Goal: Transaction & Acquisition: Purchase product/service

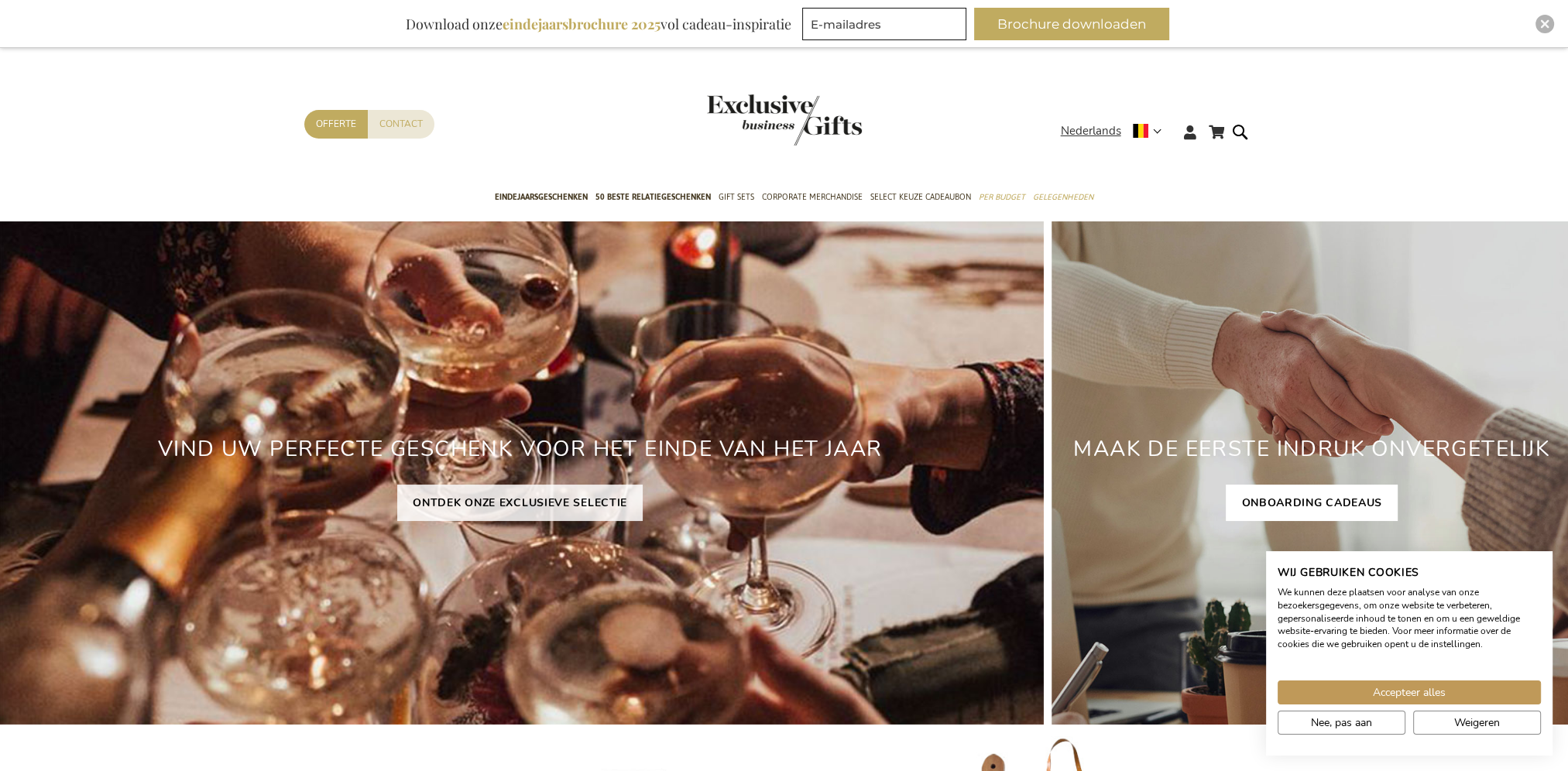
click at [1298, 509] on link "ONBOARDING CADEAUS" at bounding box center [1312, 502] width 172 height 37
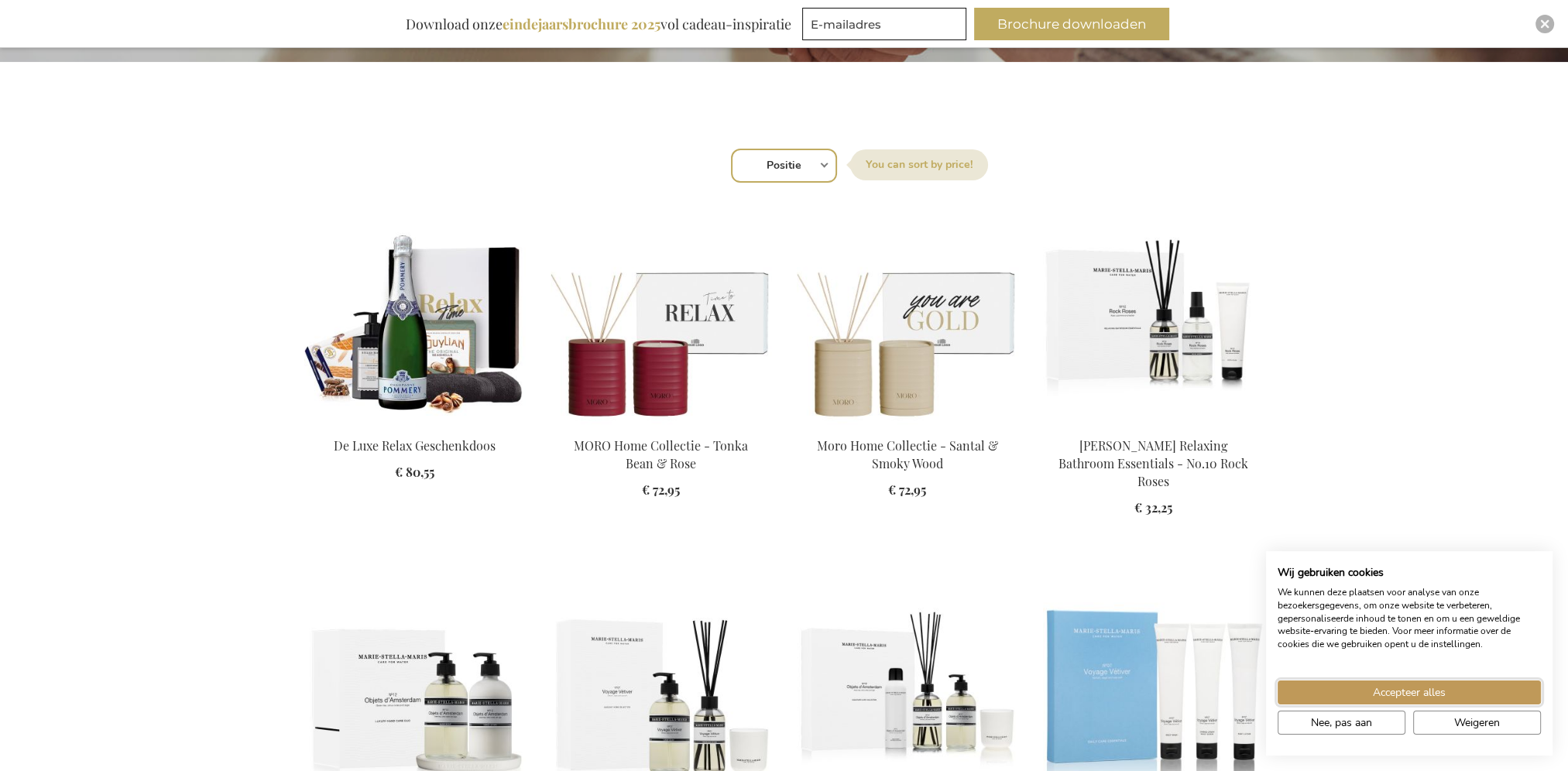
drag, startPoint x: 1411, startPoint y: 694, endPoint x: 1265, endPoint y: 663, distance: 149.3
click at [1411, 694] on span "Accepteer alles" at bounding box center [1409, 692] width 73 height 16
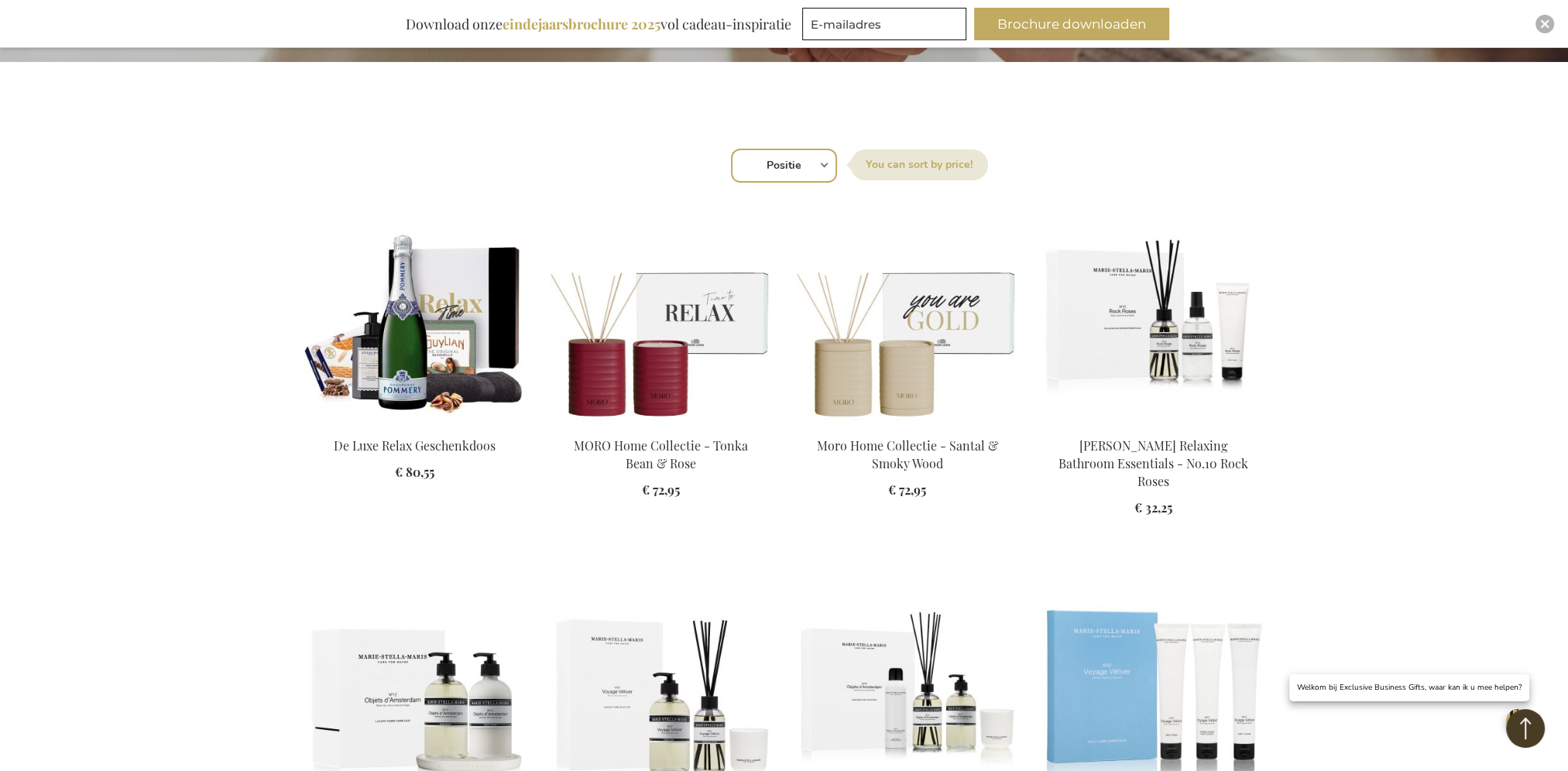
click at [886, 161] on label "Sorteer op" at bounding box center [919, 165] width 138 height 31
click at [837, 161] on select "Positie Best Sellers Meest bekeken Nieuw Biggest Saving Price: low to high Pric…" at bounding box center [784, 166] width 107 height 34
click at [957, 159] on label "Sorteer op" at bounding box center [919, 165] width 138 height 31
click at [837, 159] on select "Positie Best Sellers Meest bekeken Nieuw Biggest Saving Price: low to high Pric…" at bounding box center [784, 166] width 107 height 34
click at [813, 162] on select "Positie Best Sellers Meest bekeken Nieuw Biggest Saving Price: low to high Pric…" at bounding box center [784, 166] width 107 height 34
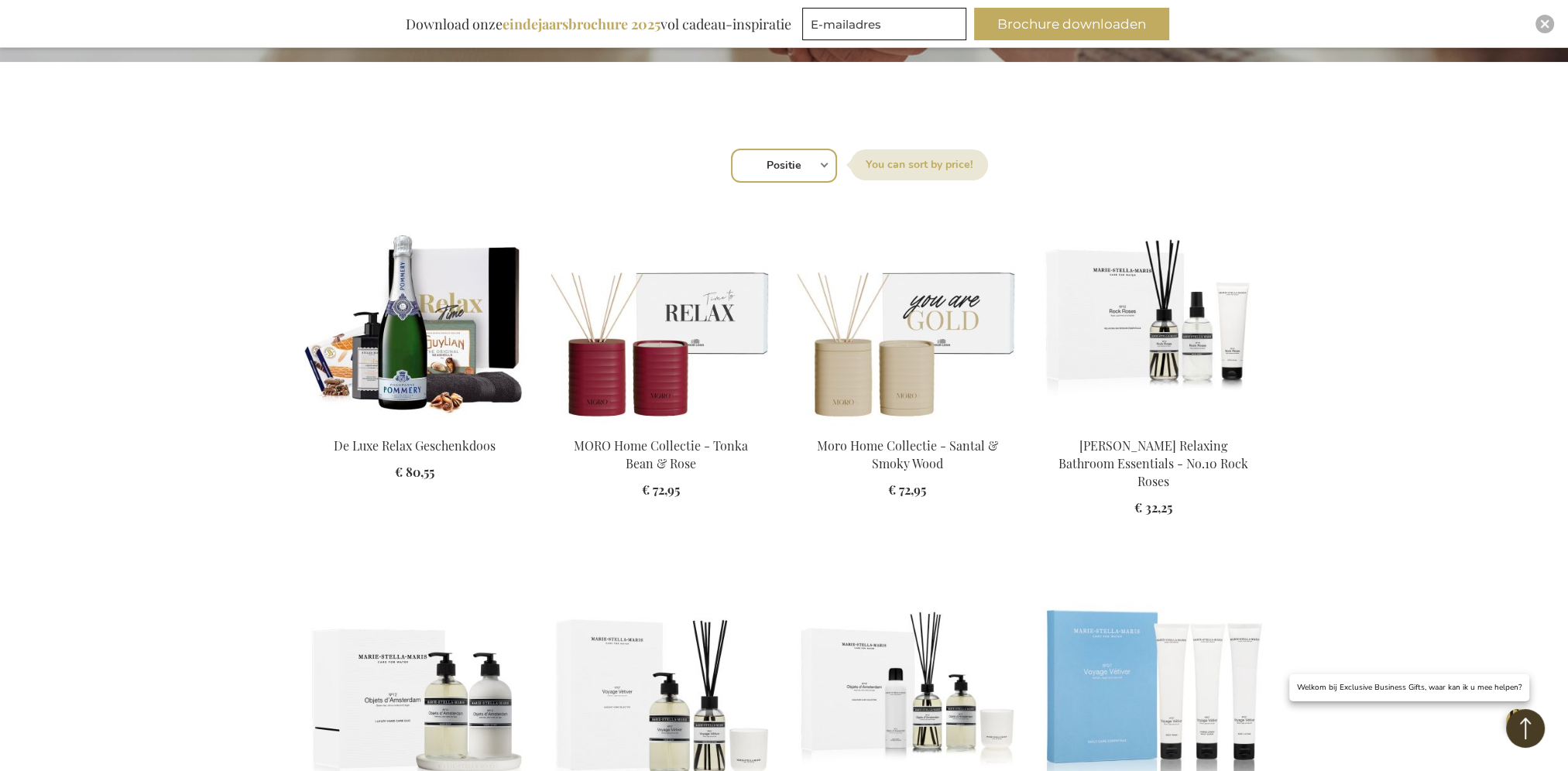
select select "price_asc"
click at [731, 149] on select "Positie Best Sellers Meest bekeken Nieuw Biggest Saving Price: low to high Pric…" at bounding box center [784, 166] width 107 height 34
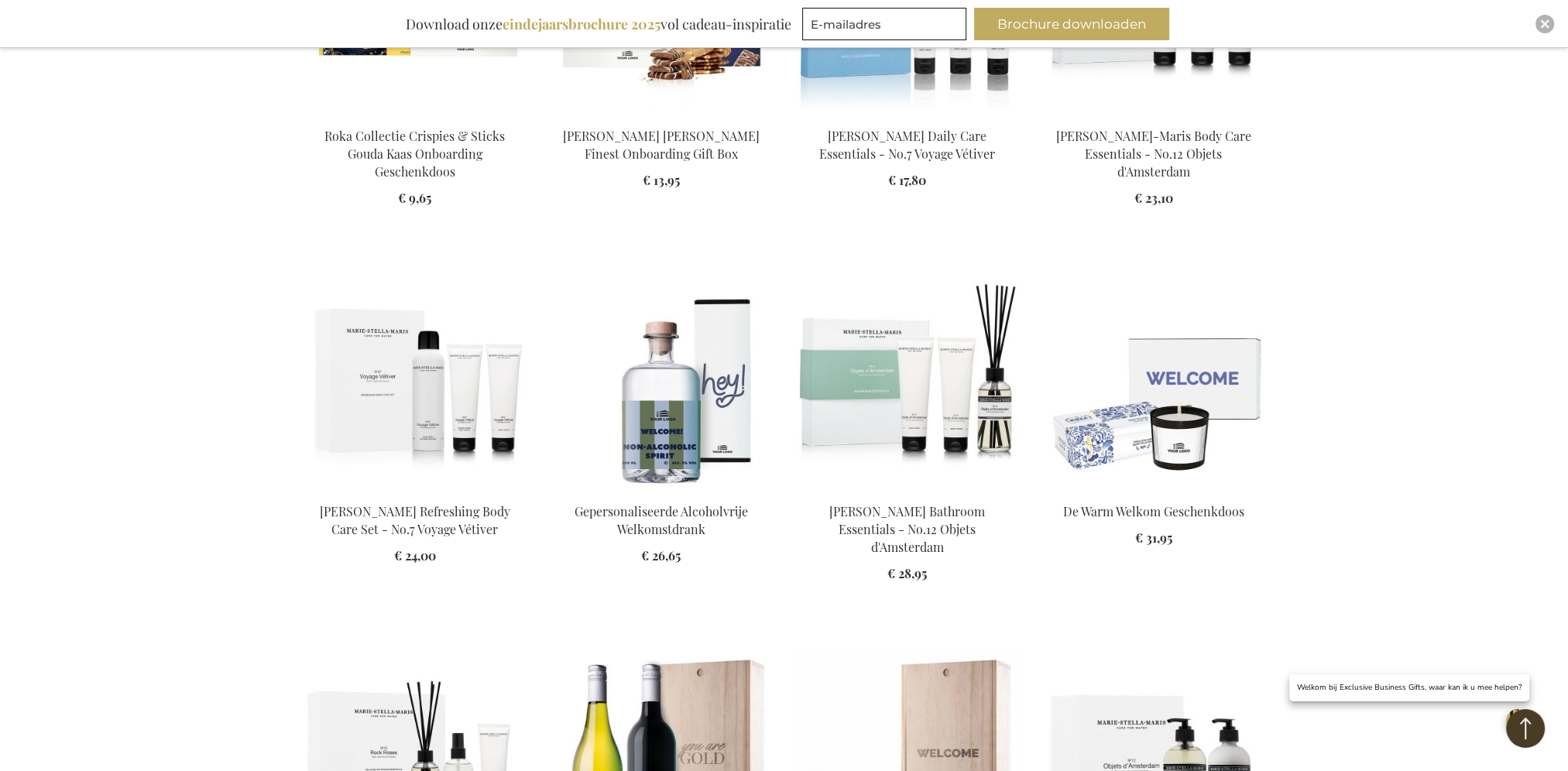
scroll to position [1239, 0]
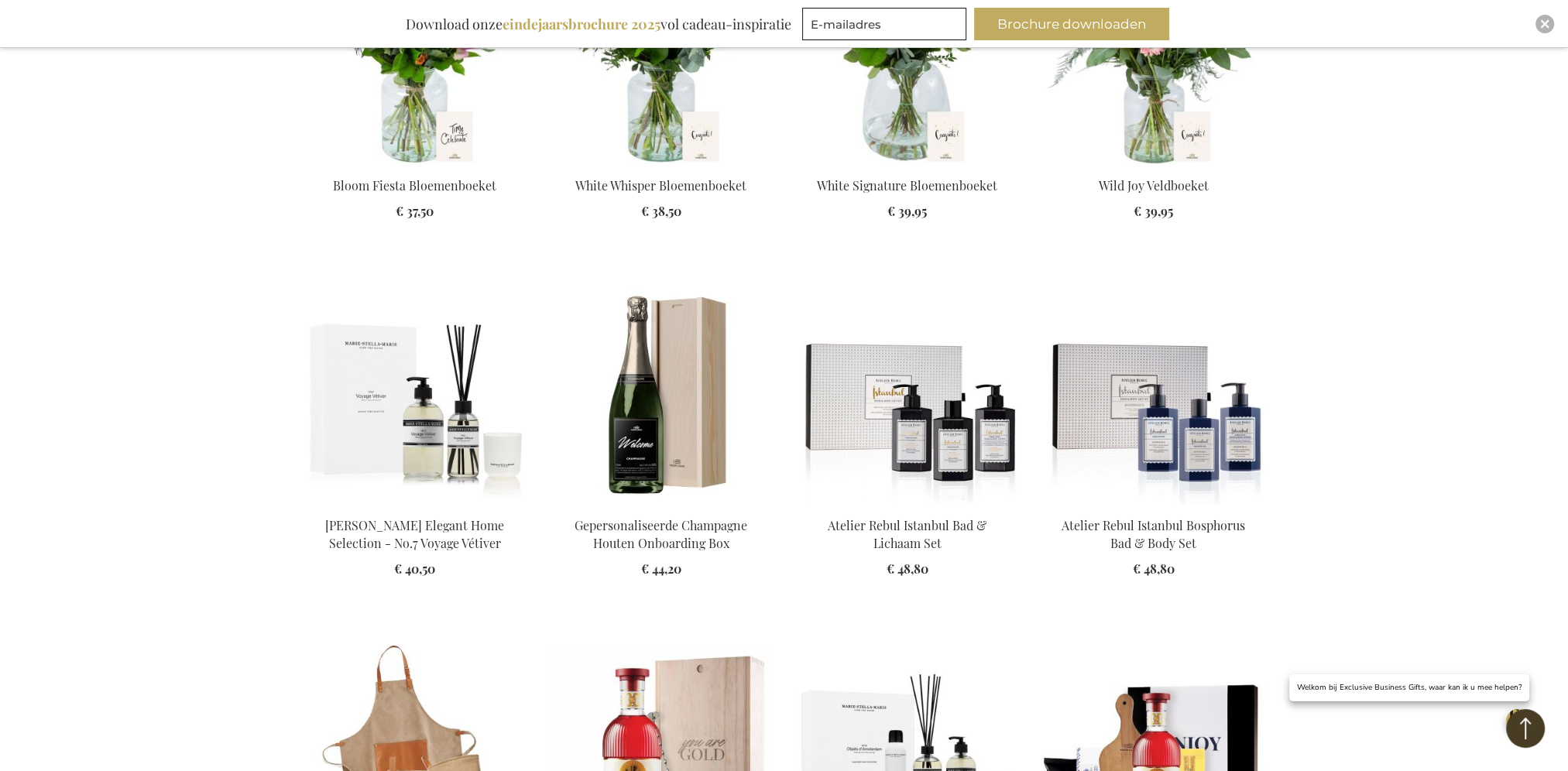
scroll to position [1935, 0]
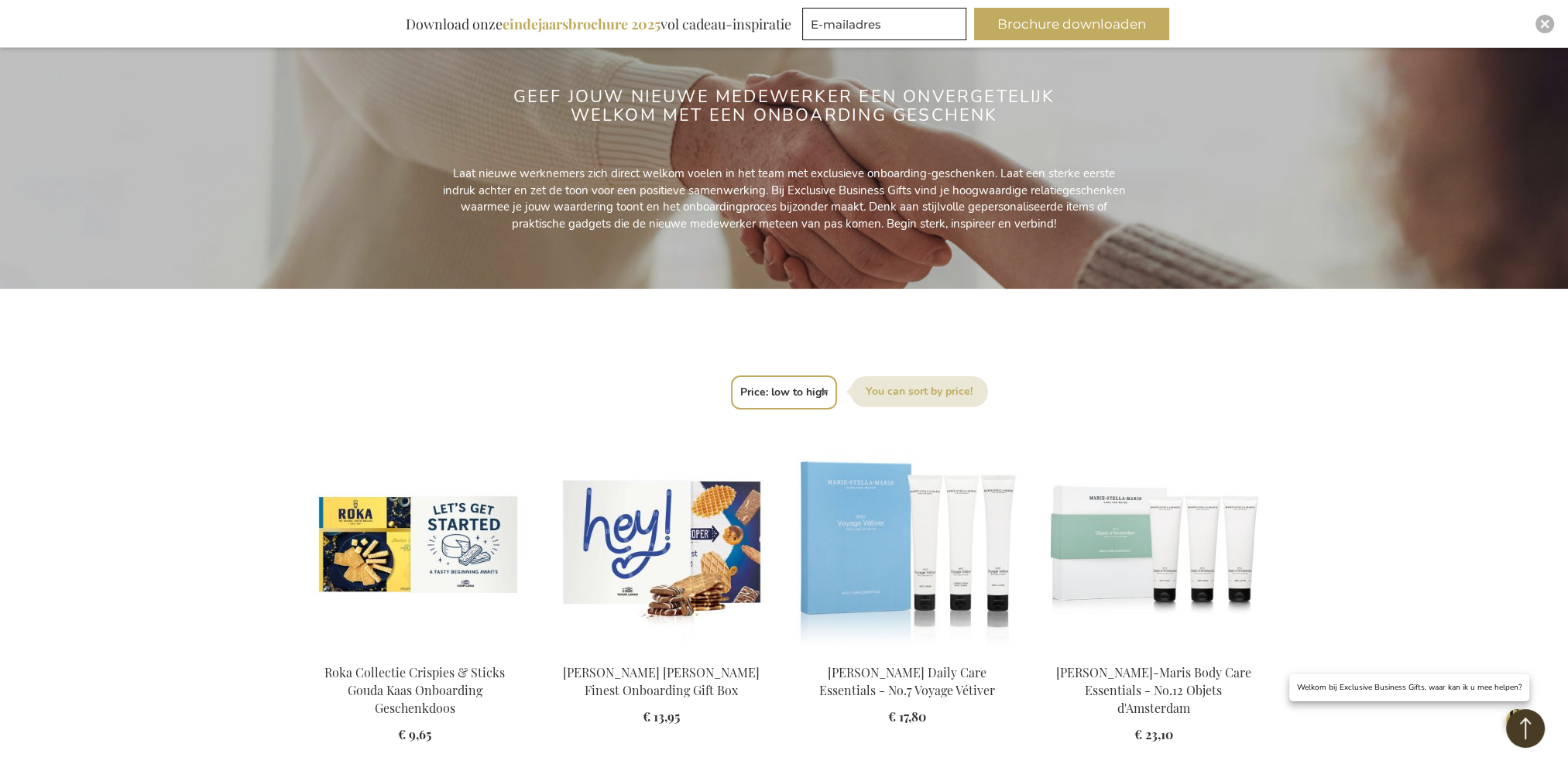
scroll to position [232, 0]
